Goal: Obtain resource: Obtain resource

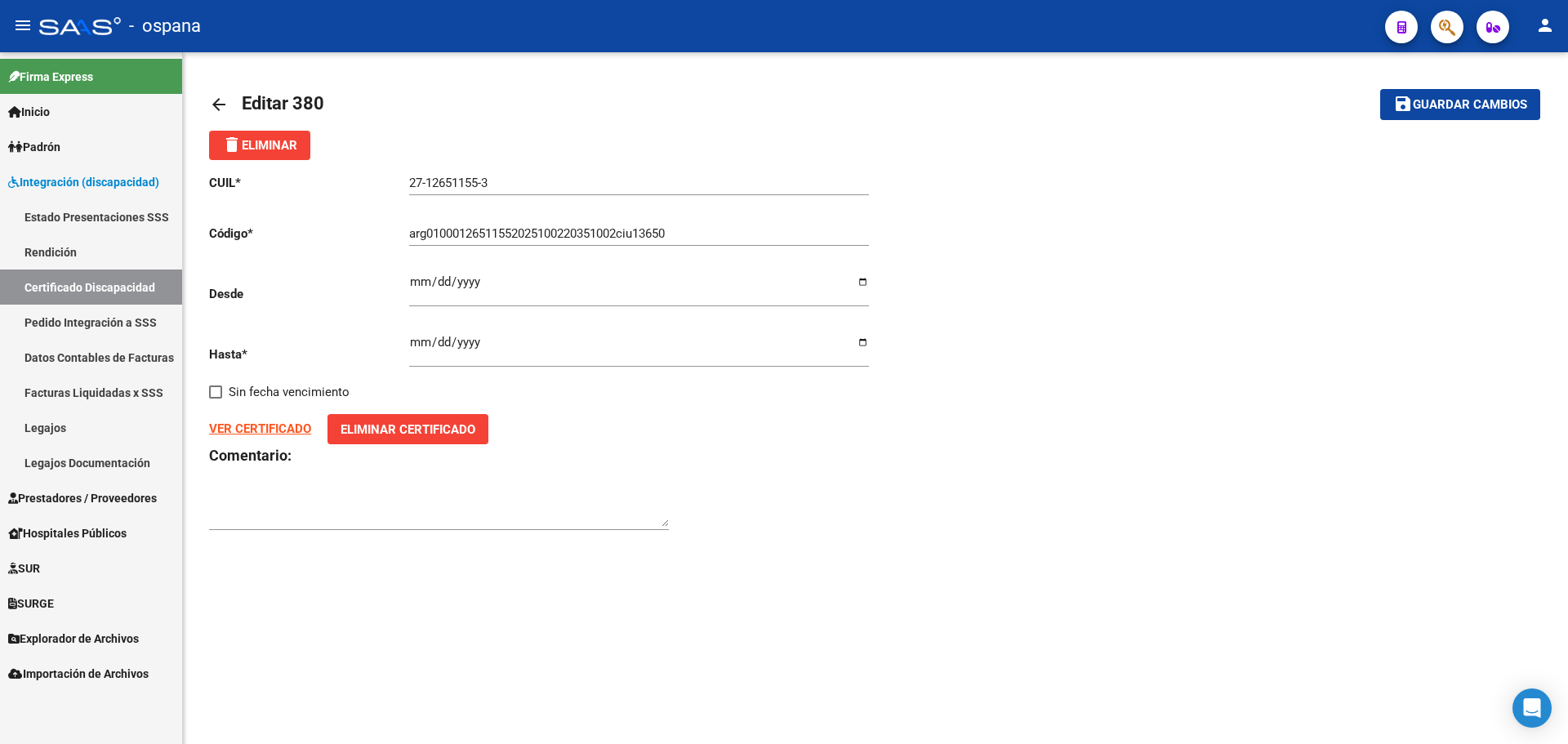
click at [80, 108] on link "Inicio" at bounding box center [91, 111] width 182 height 36
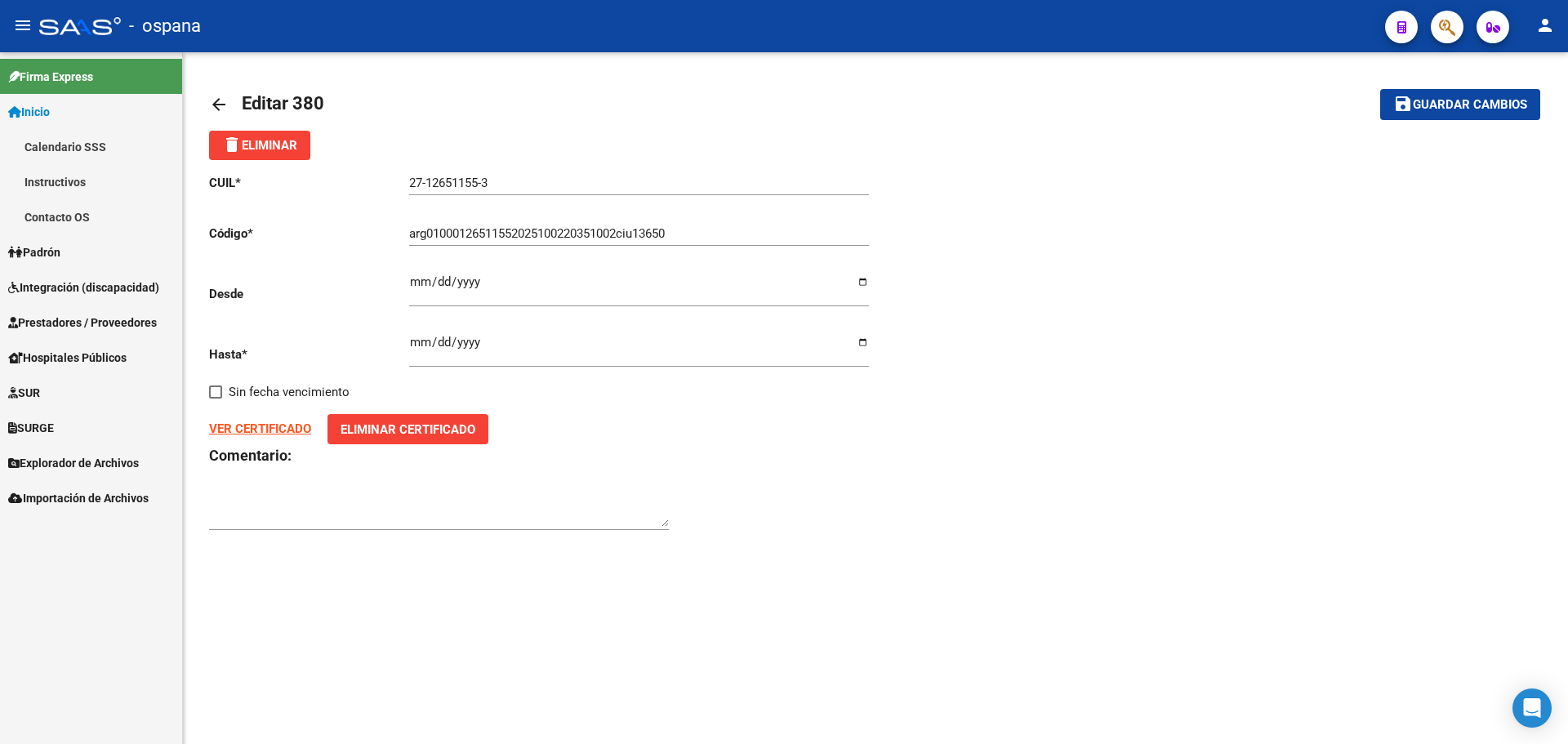
click at [73, 112] on link "Inicio" at bounding box center [91, 111] width 182 height 36
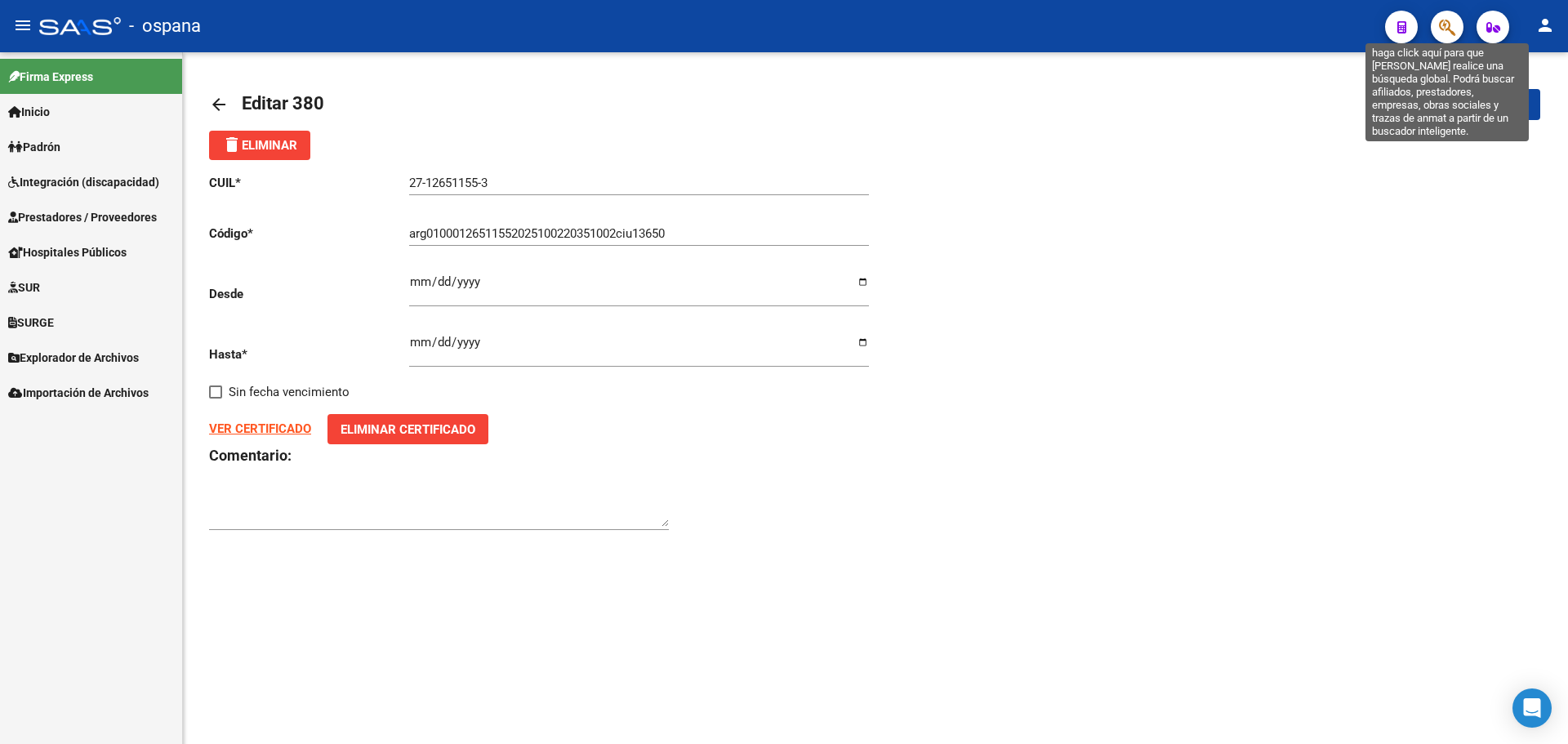
click at [1445, 23] on icon "button" at bounding box center [1447, 28] width 16 height 19
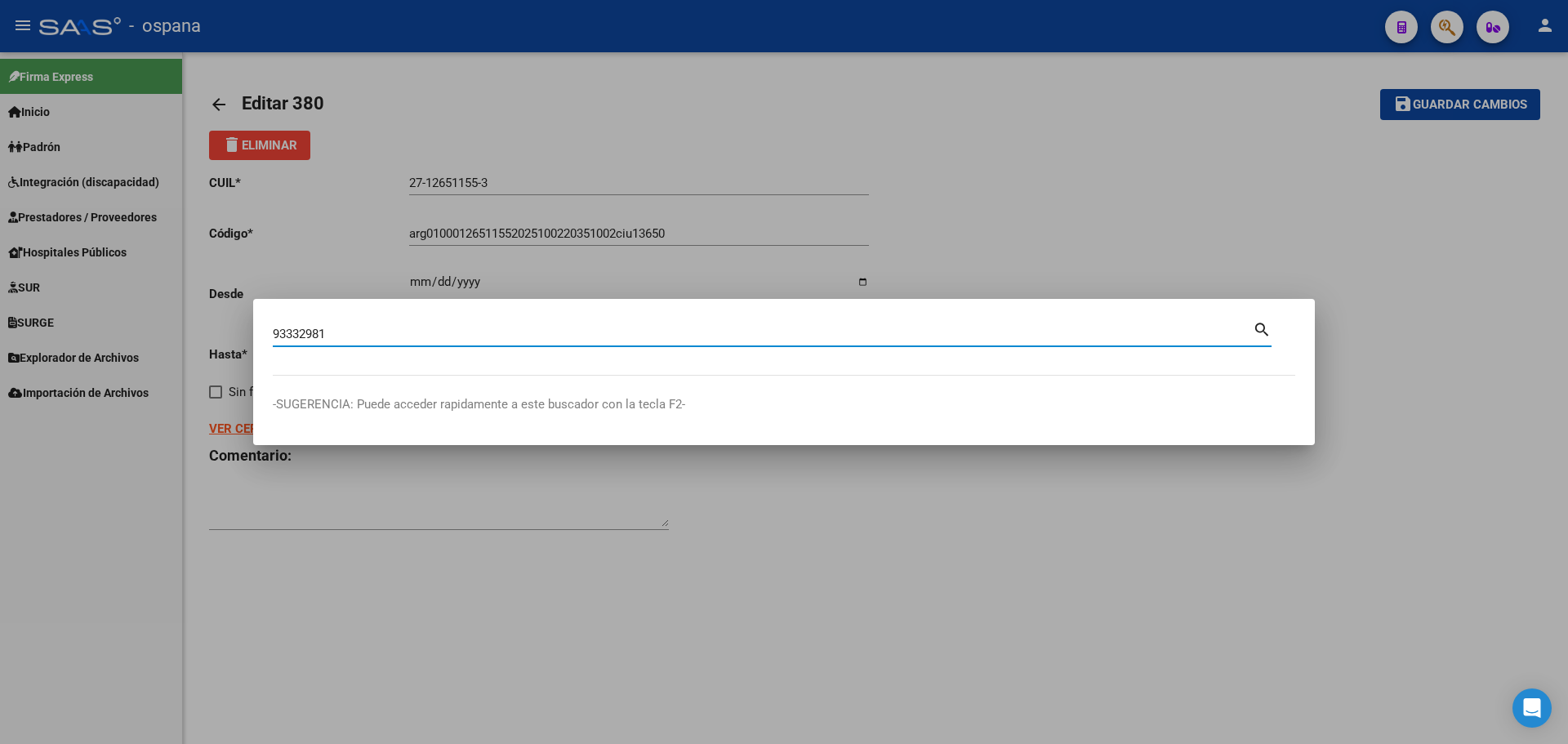
type input "93332981"
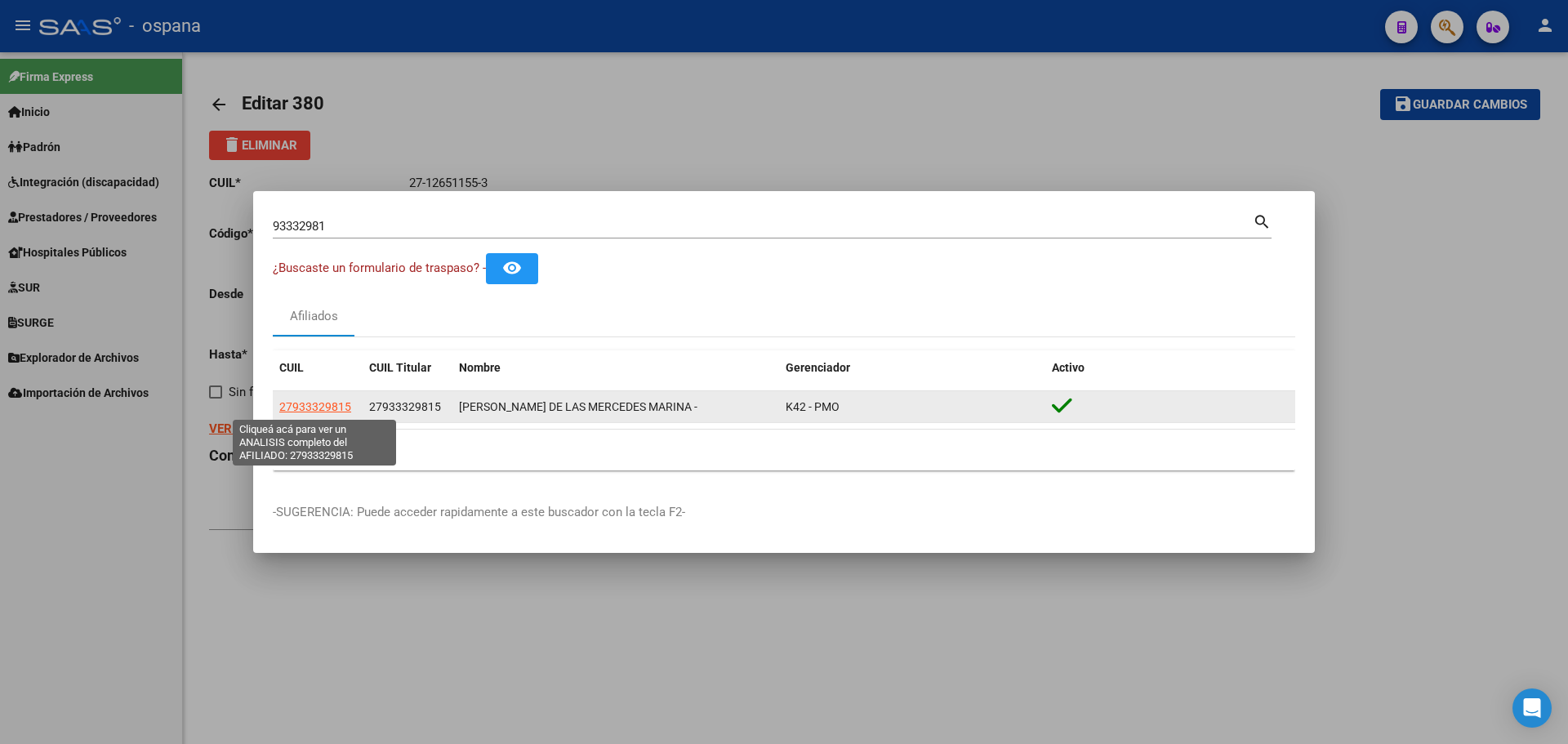
click at [343, 412] on span "27933329815" at bounding box center [315, 407] width 72 height 13
type textarea "27933329815"
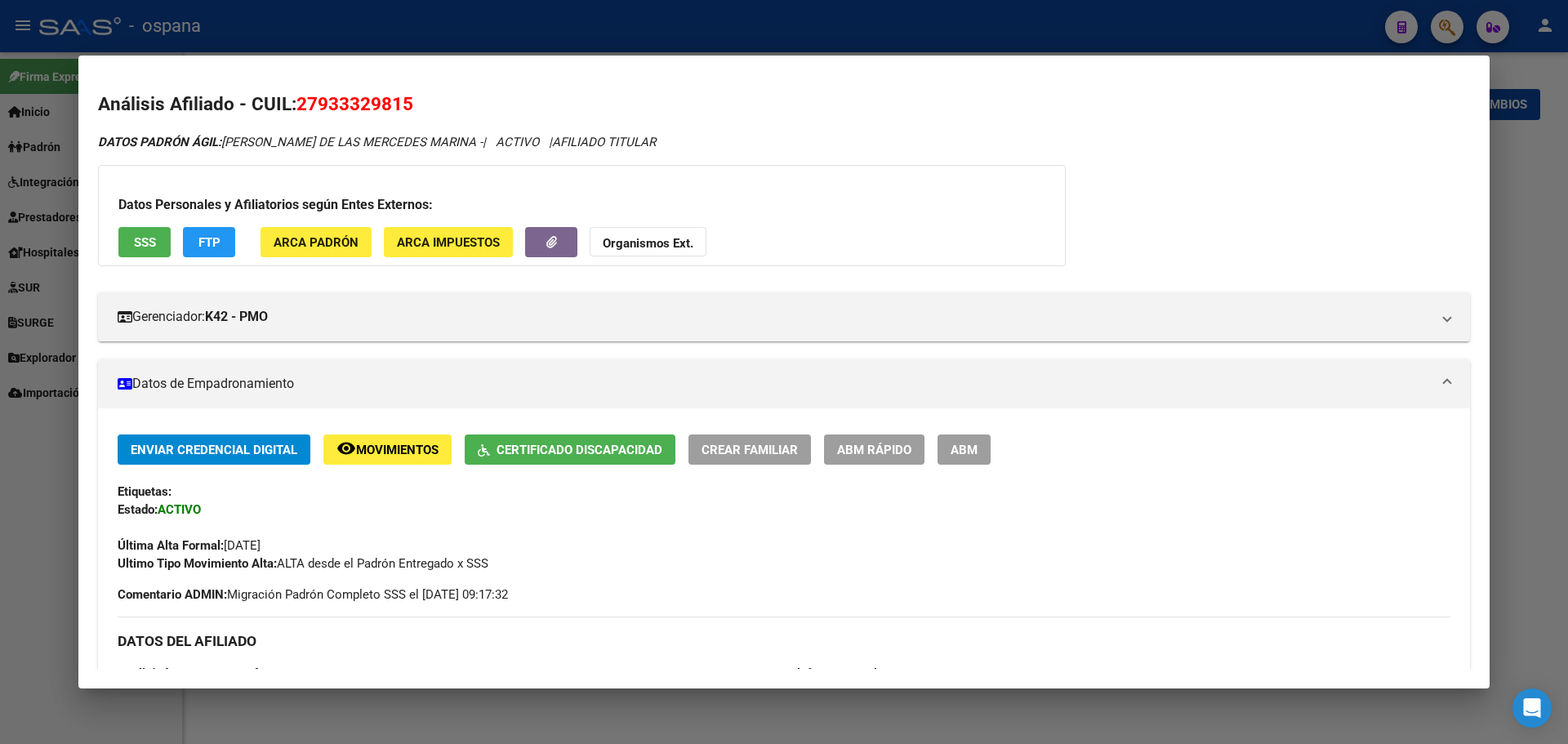
scroll to position [326, 0]
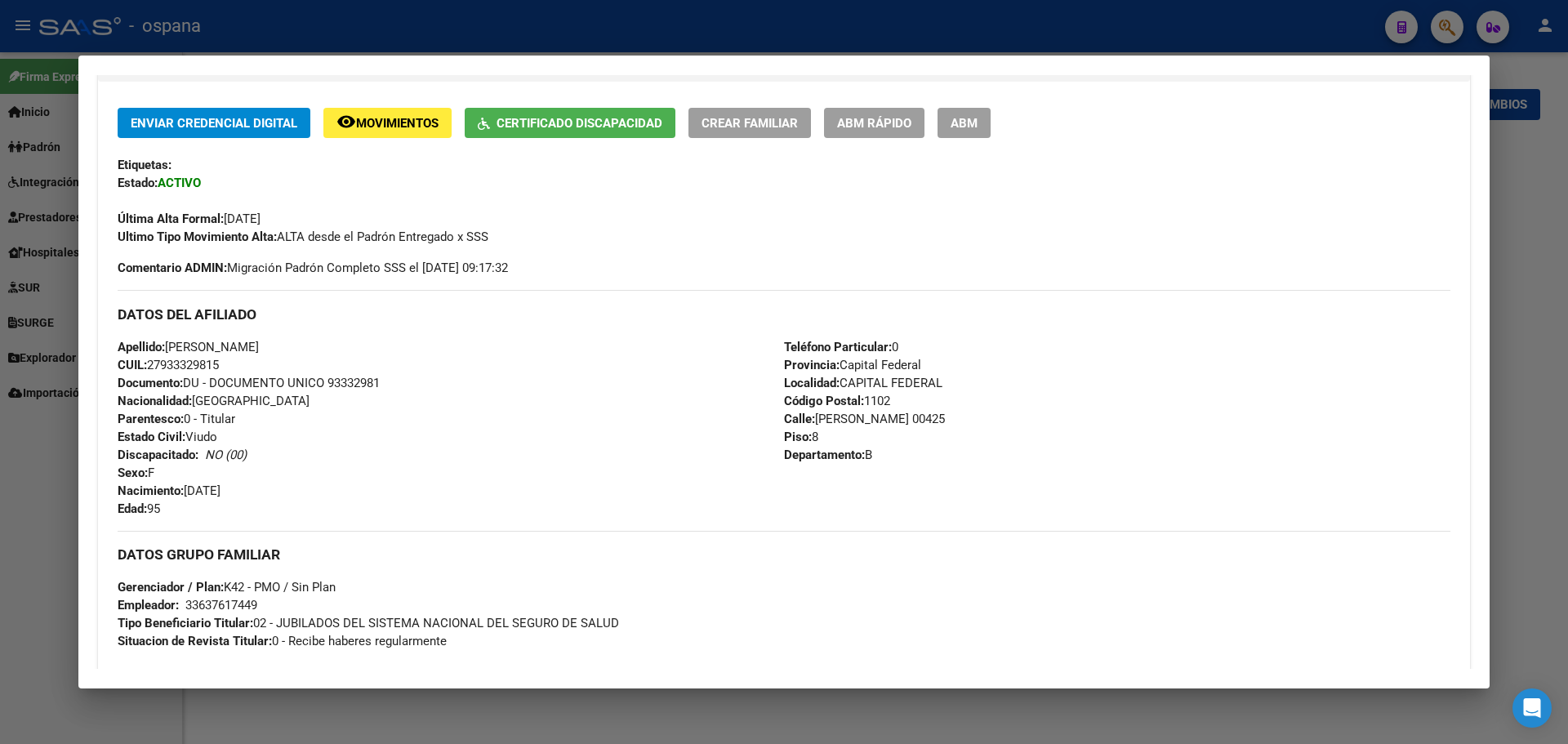
click at [646, 121] on span "Certificado Discapacidad" at bounding box center [579, 123] width 166 height 14
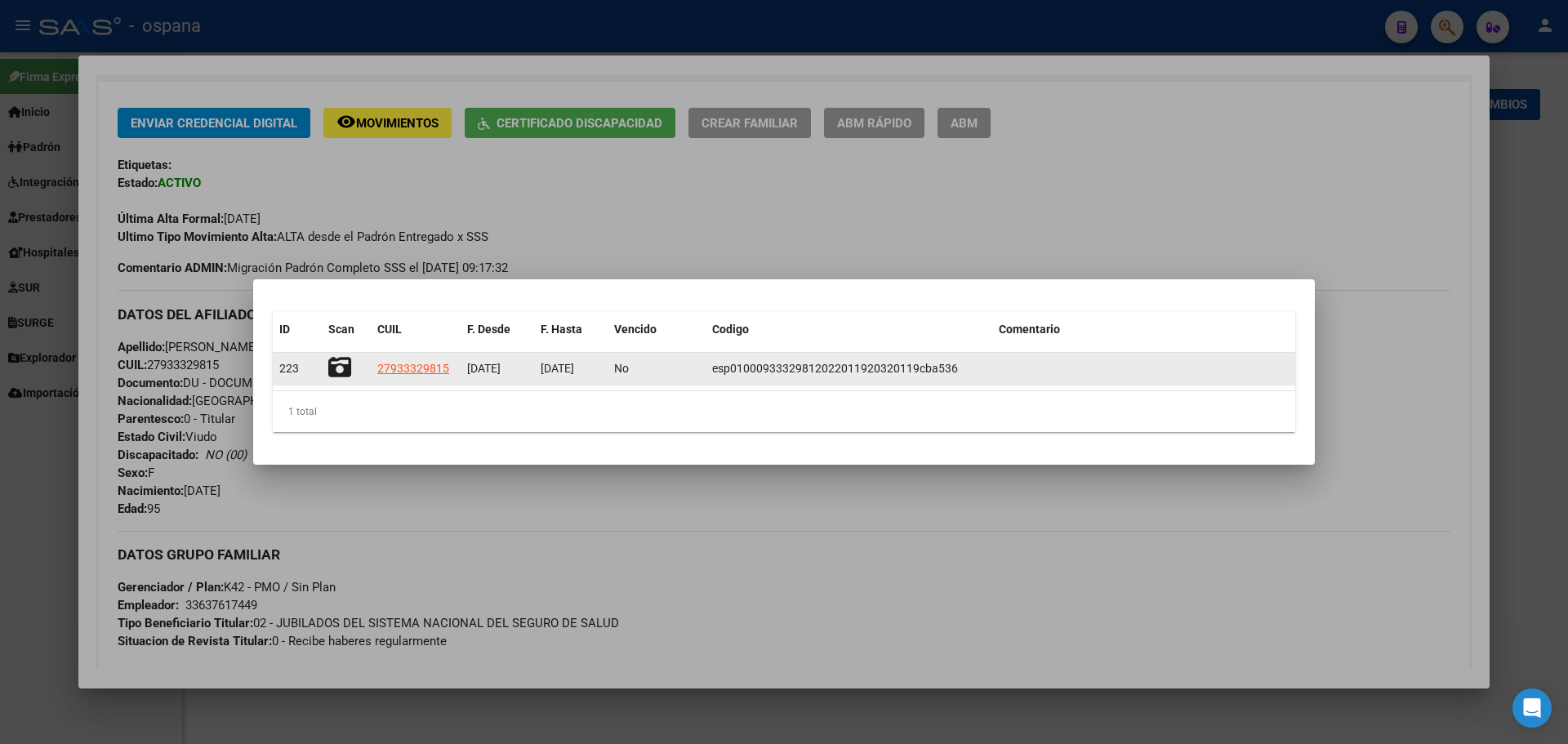
click at [337, 366] on icon at bounding box center [340, 368] width 23 height 23
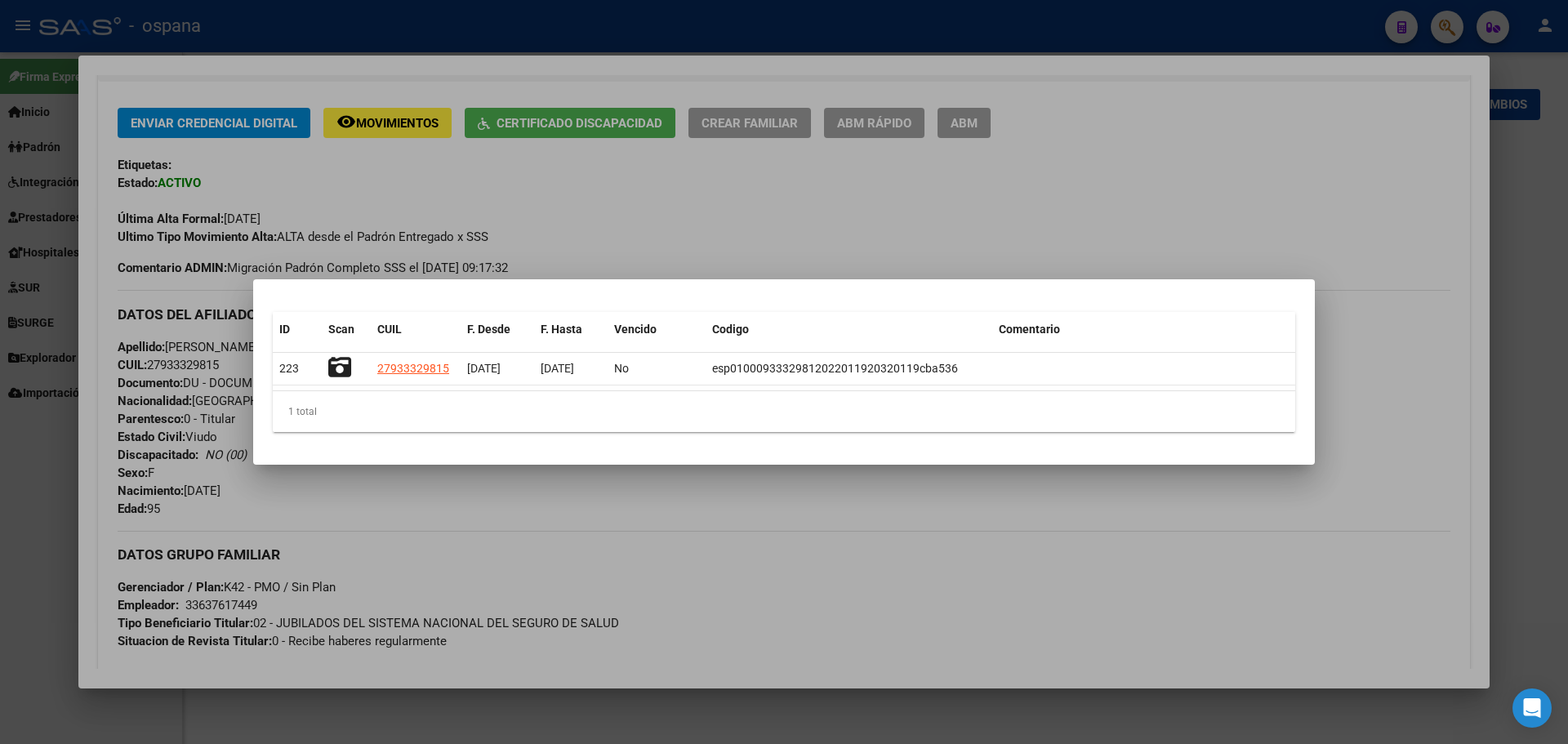
click at [1510, 160] on div at bounding box center [784, 372] width 1568 height 744
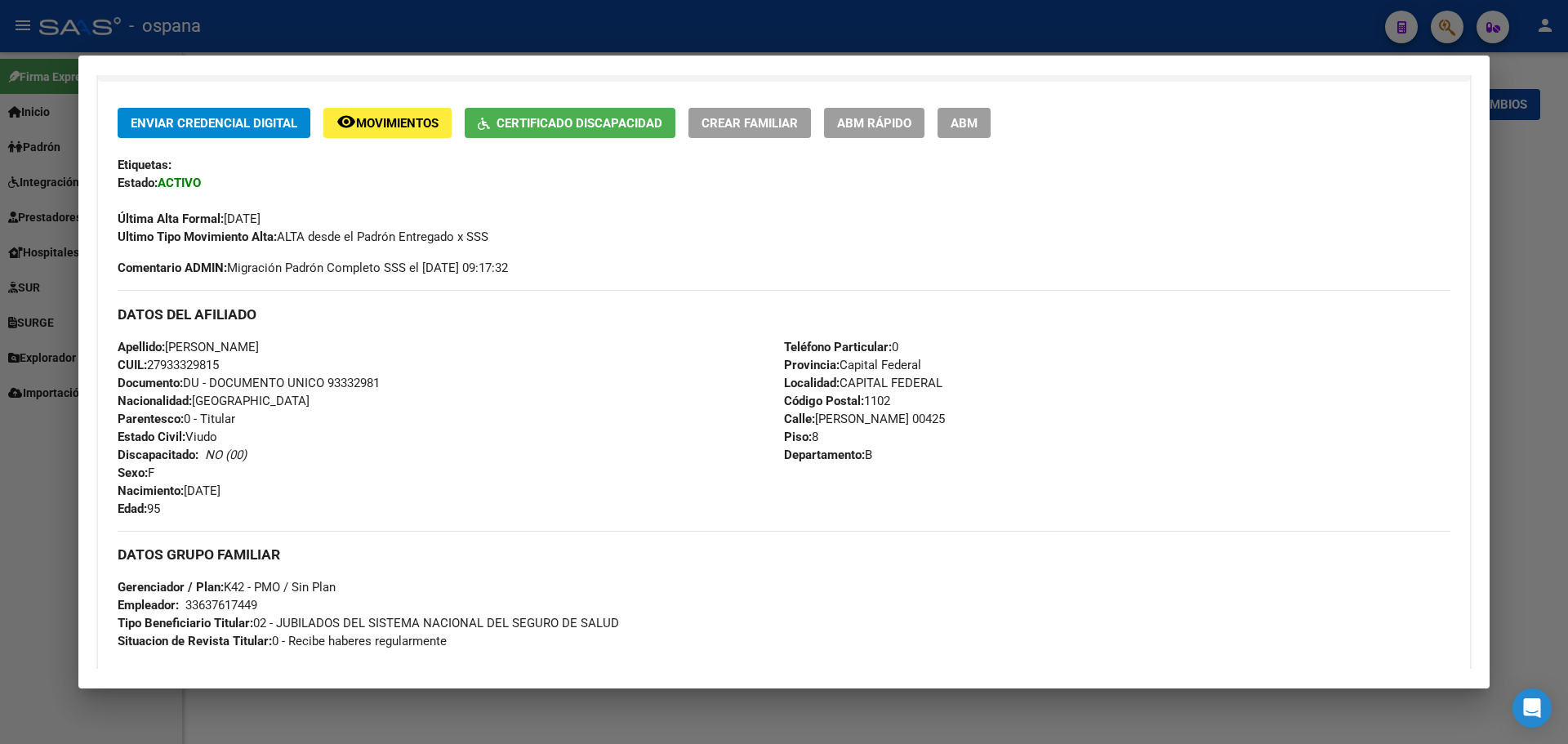
click at [1438, 23] on div at bounding box center [784, 372] width 1568 height 744
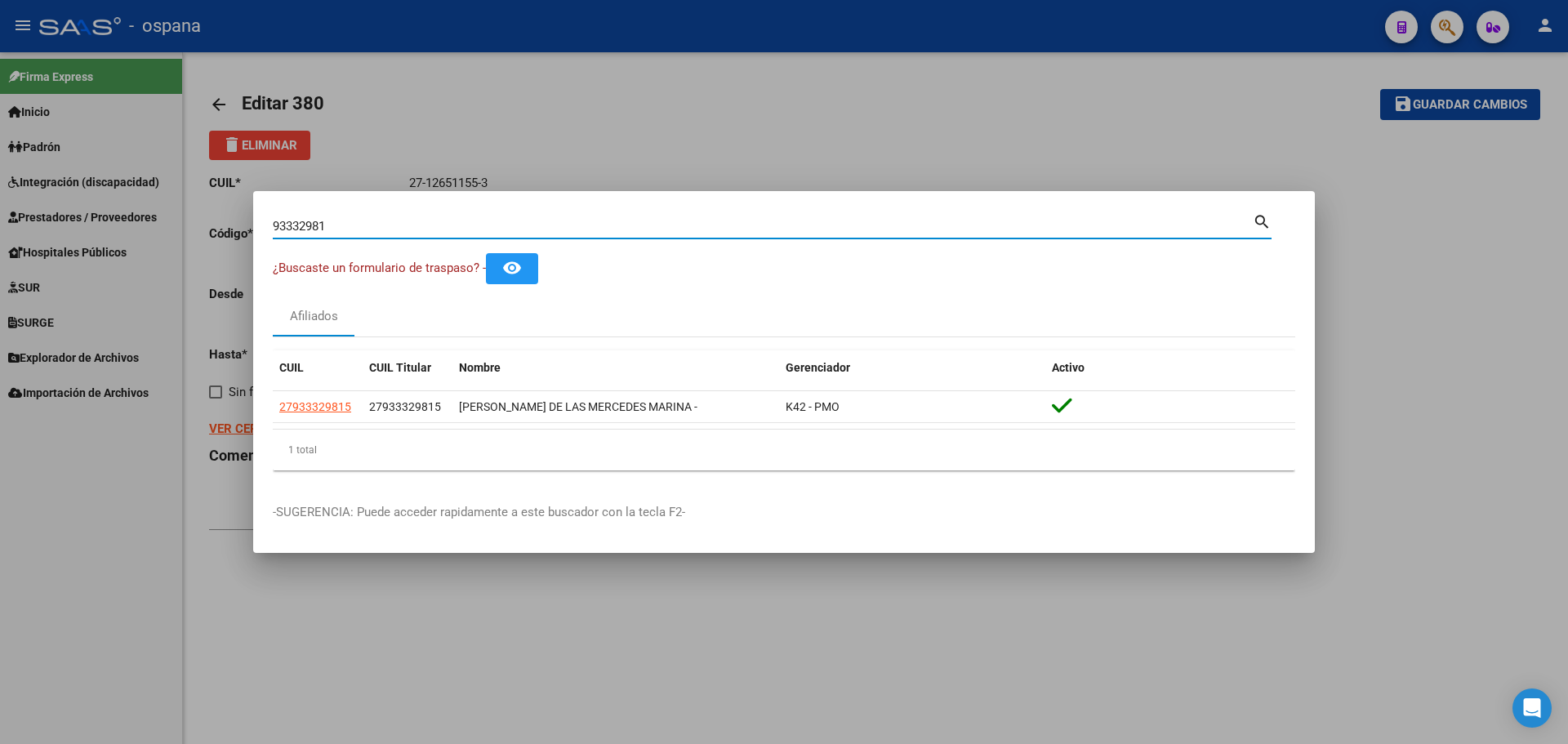
drag, startPoint x: 332, startPoint y: 223, endPoint x: 193, endPoint y: 221, distance: 139.0
click at [193, 221] on div "93332981 Buscar (apellido, dni, cuil, nro traspaso, cuit, obra social) search ¿…" at bounding box center [784, 372] width 1568 height 744
type input "10438411"
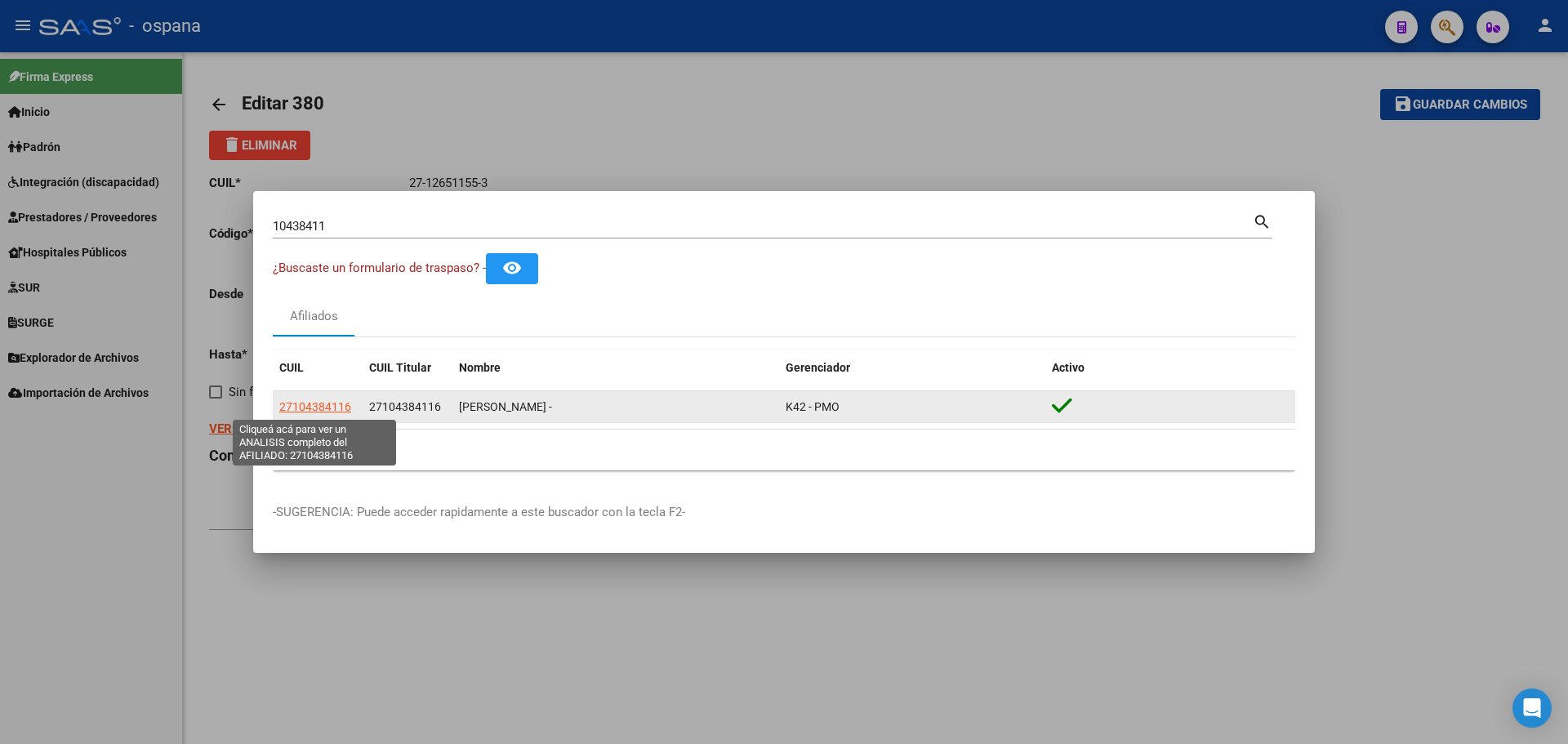
click at [320, 403] on span "27104384116" at bounding box center [315, 407] width 72 height 13
type textarea "27104384116"
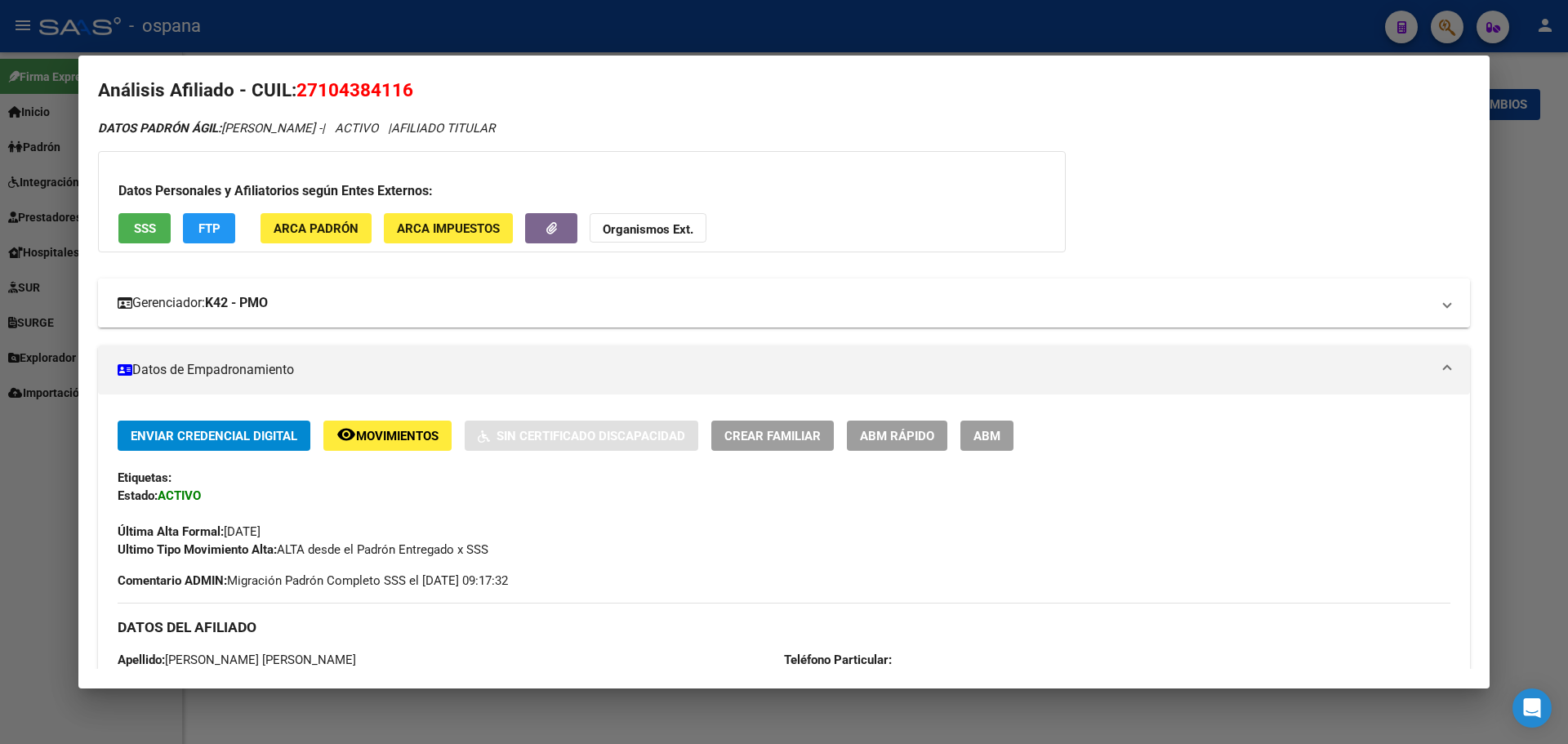
scroll to position [0, 0]
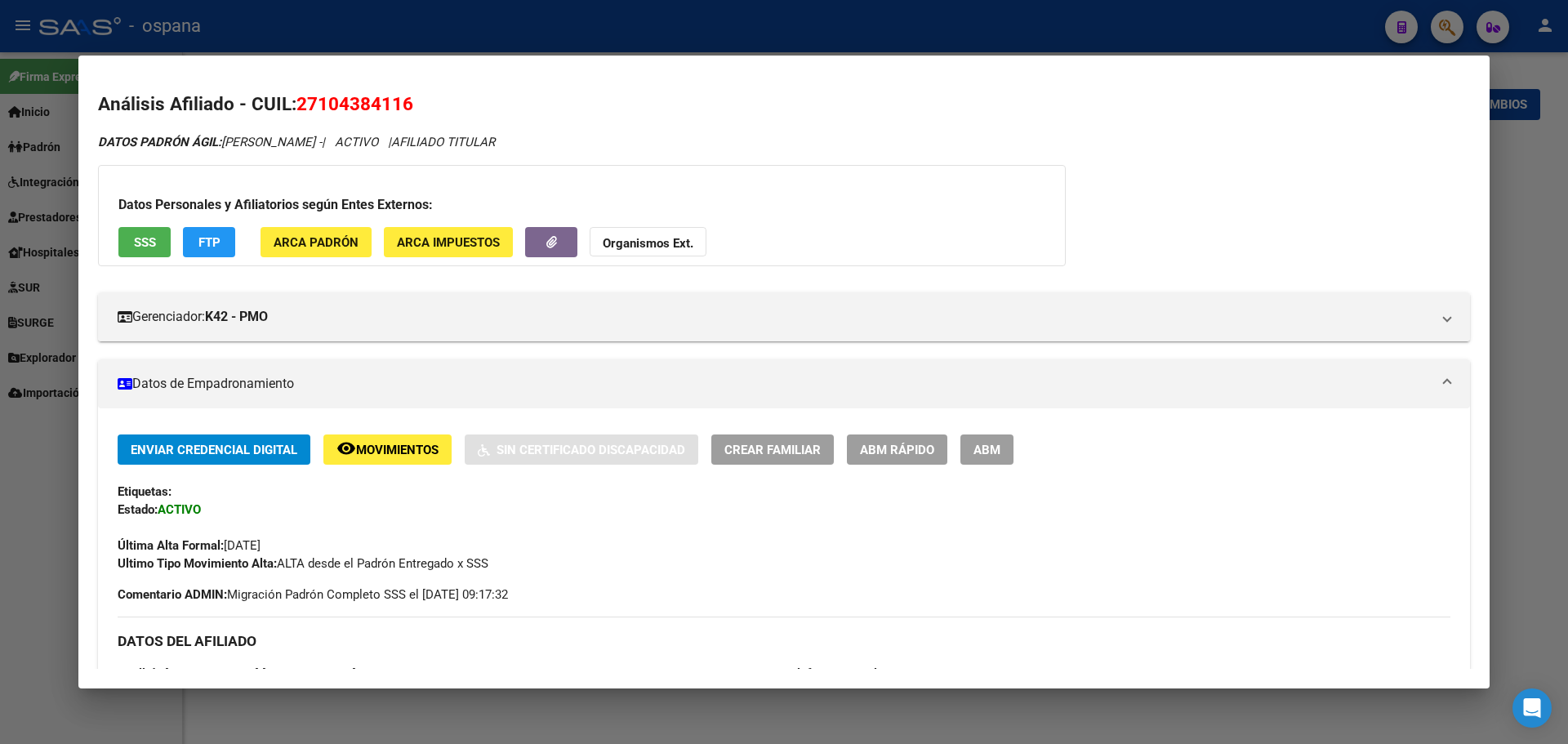
click at [1542, 233] on div at bounding box center [784, 372] width 1568 height 744
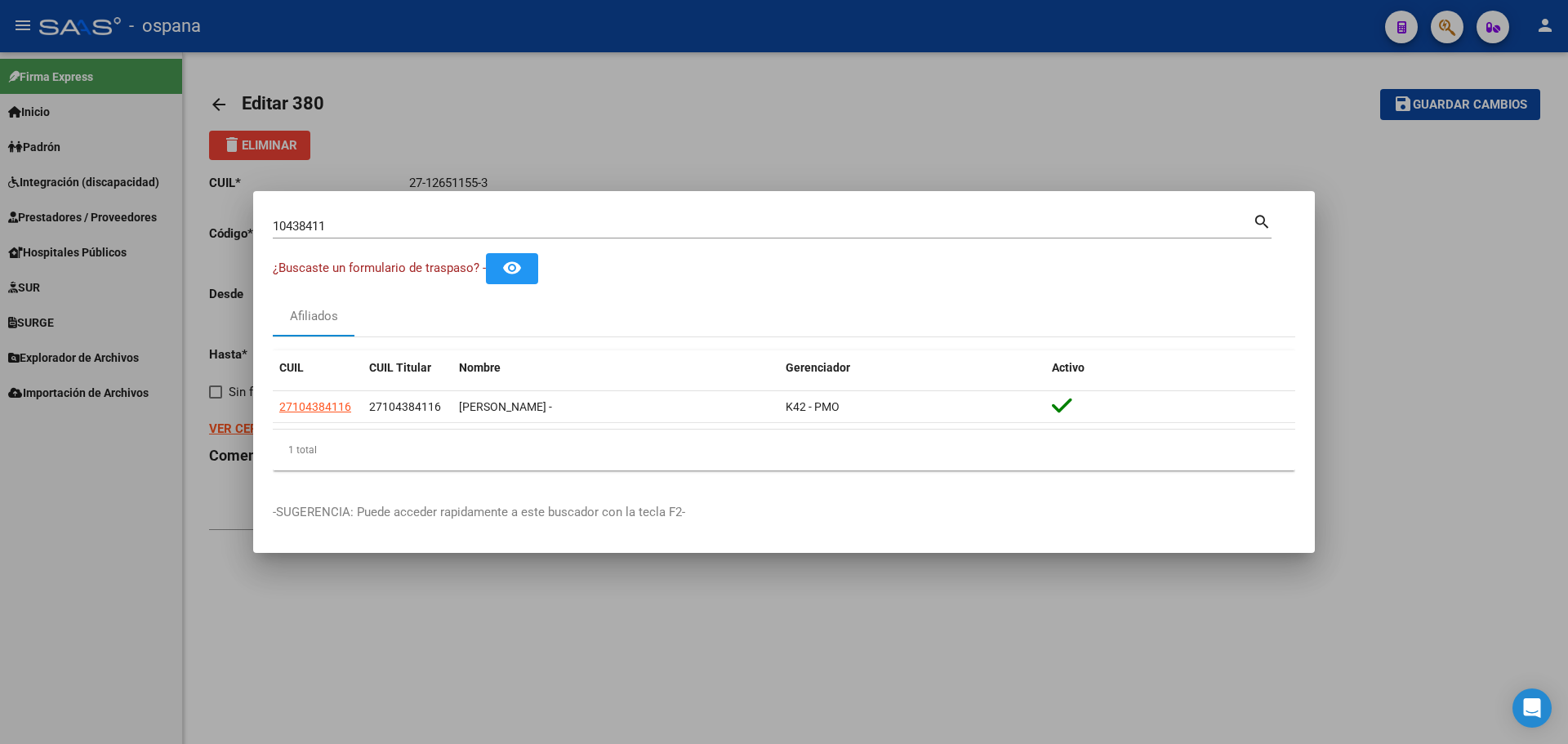
click at [638, 601] on div at bounding box center [784, 372] width 1568 height 744
